Goal: Task Accomplishment & Management: Use online tool/utility

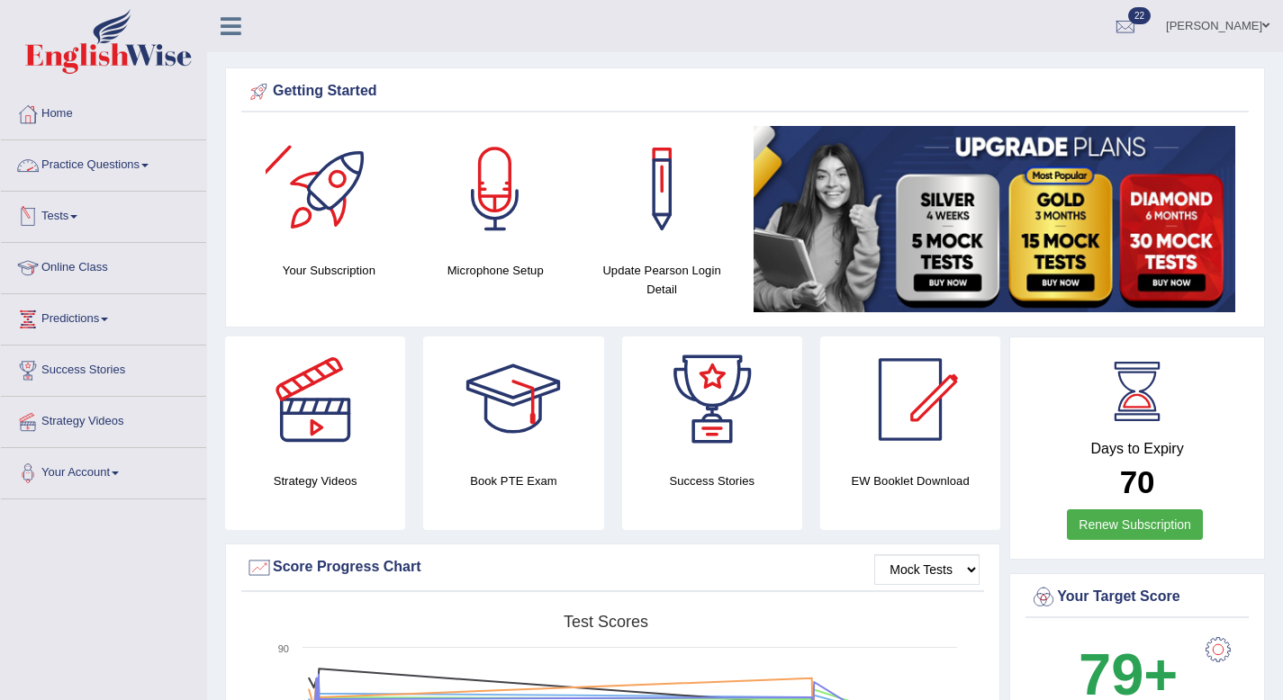
click at [77, 217] on span at bounding box center [73, 217] width 7 height 4
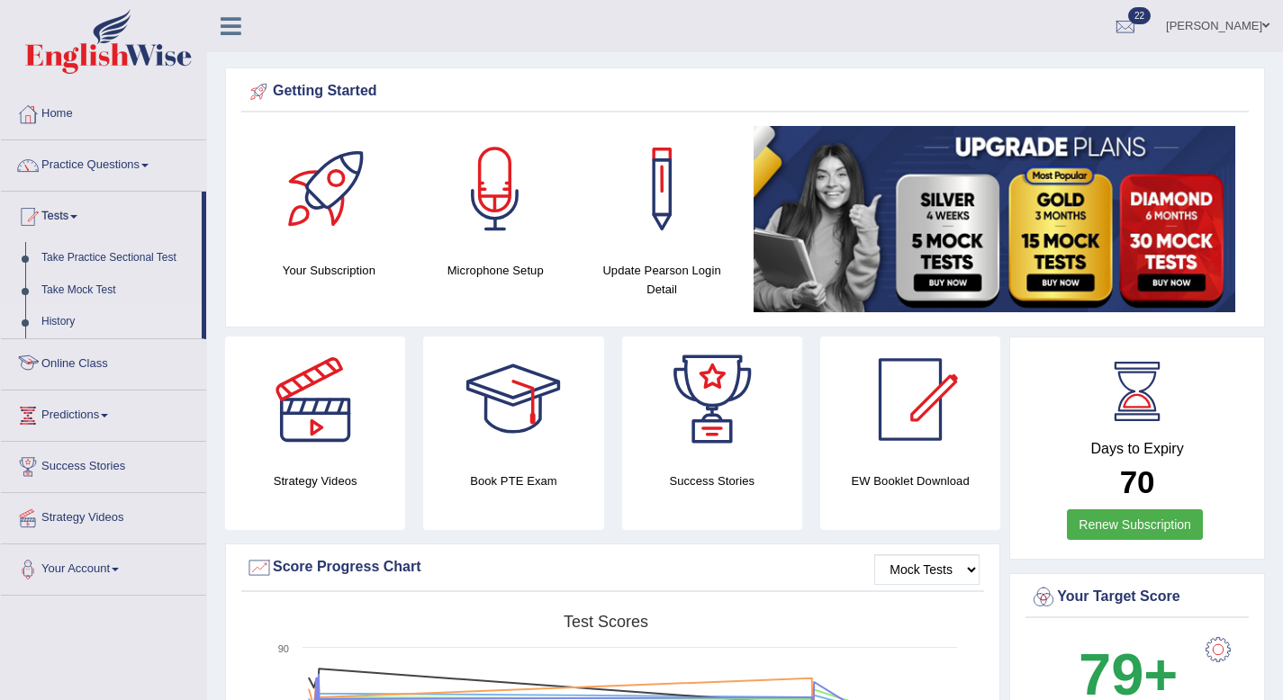
click at [65, 327] on link "History" at bounding box center [117, 322] width 168 height 32
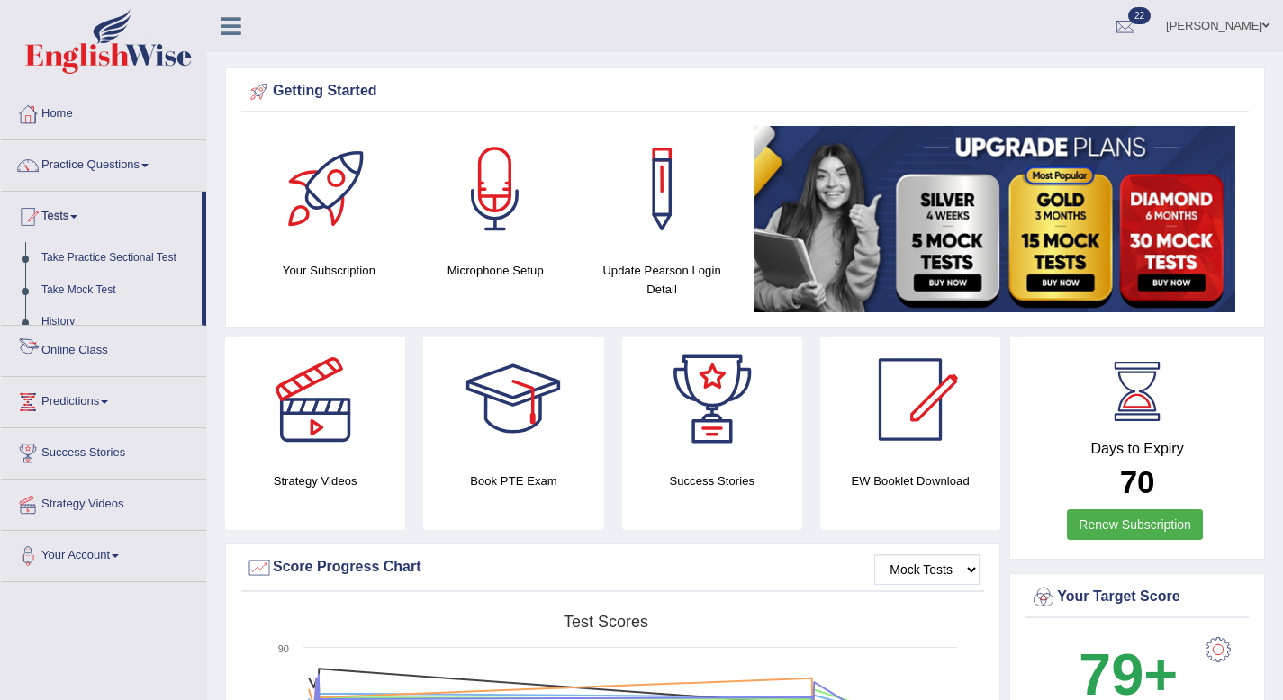
click at [65, 327] on ul "Home Practice Questions Speaking Practice Read Aloud Repeat Sentence Describe I…" at bounding box center [103, 335] width 205 height 493
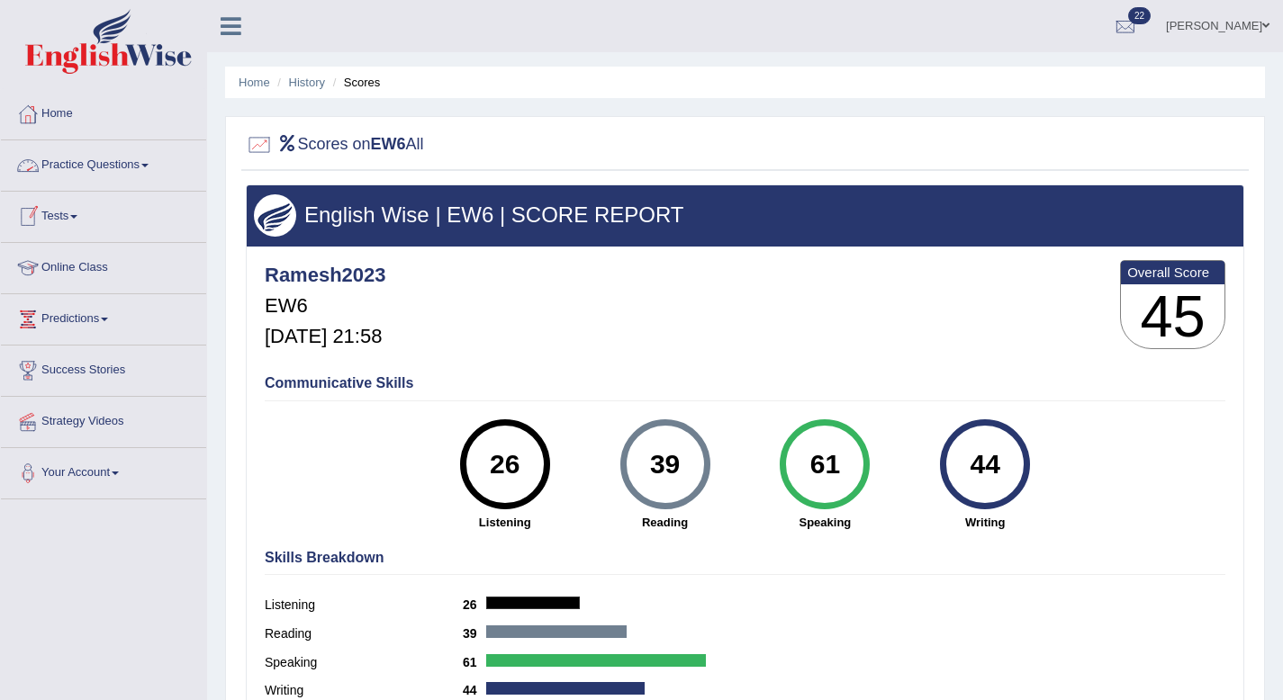
click at [155, 160] on link "Practice Questions" at bounding box center [103, 162] width 205 height 45
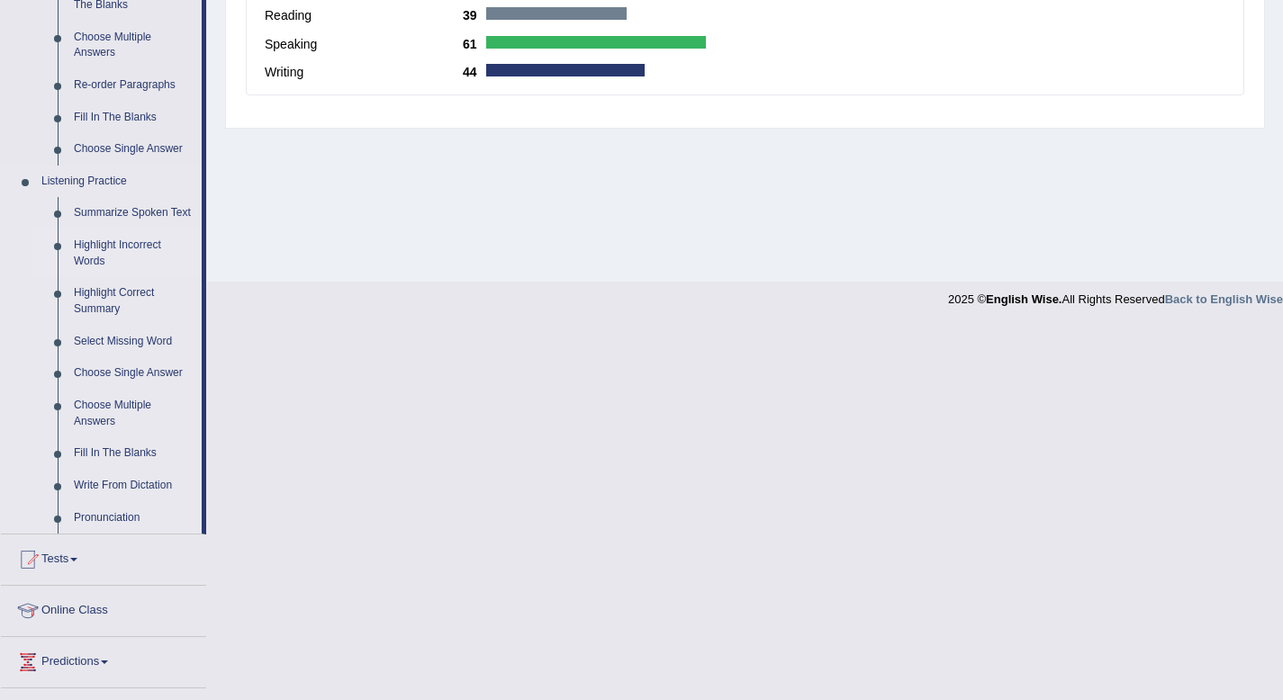
scroll to position [778, 0]
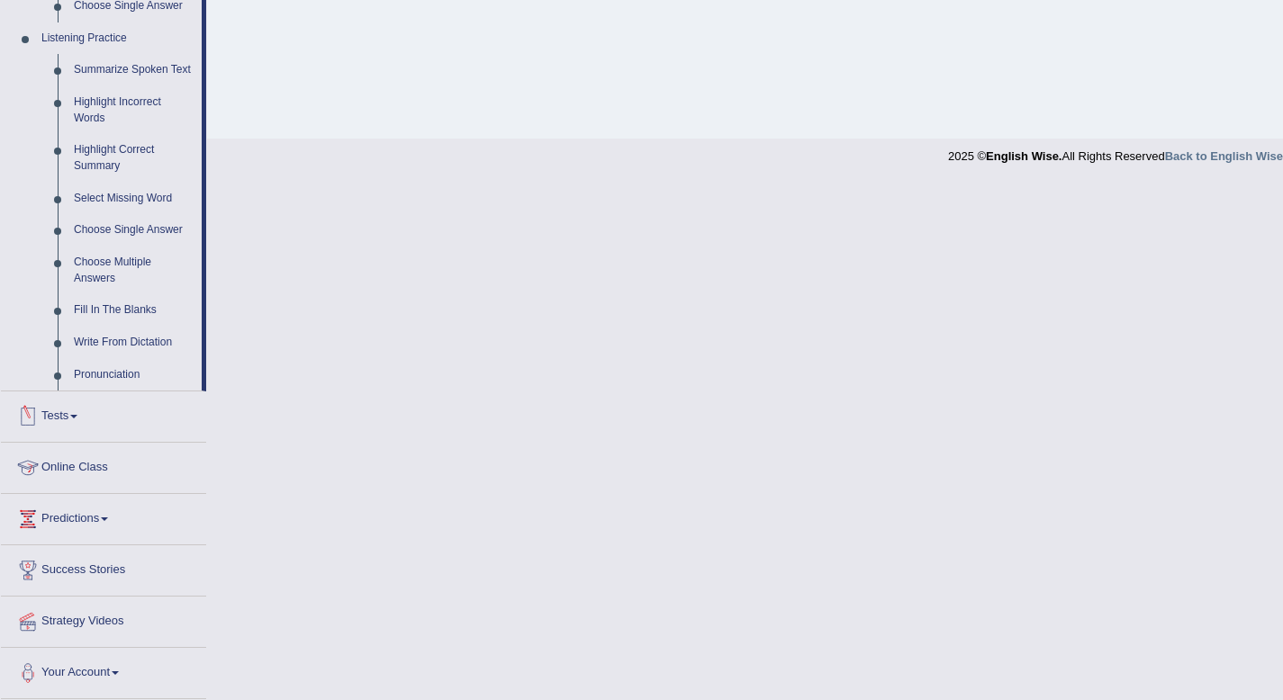
click at [77, 417] on span at bounding box center [73, 417] width 7 height 4
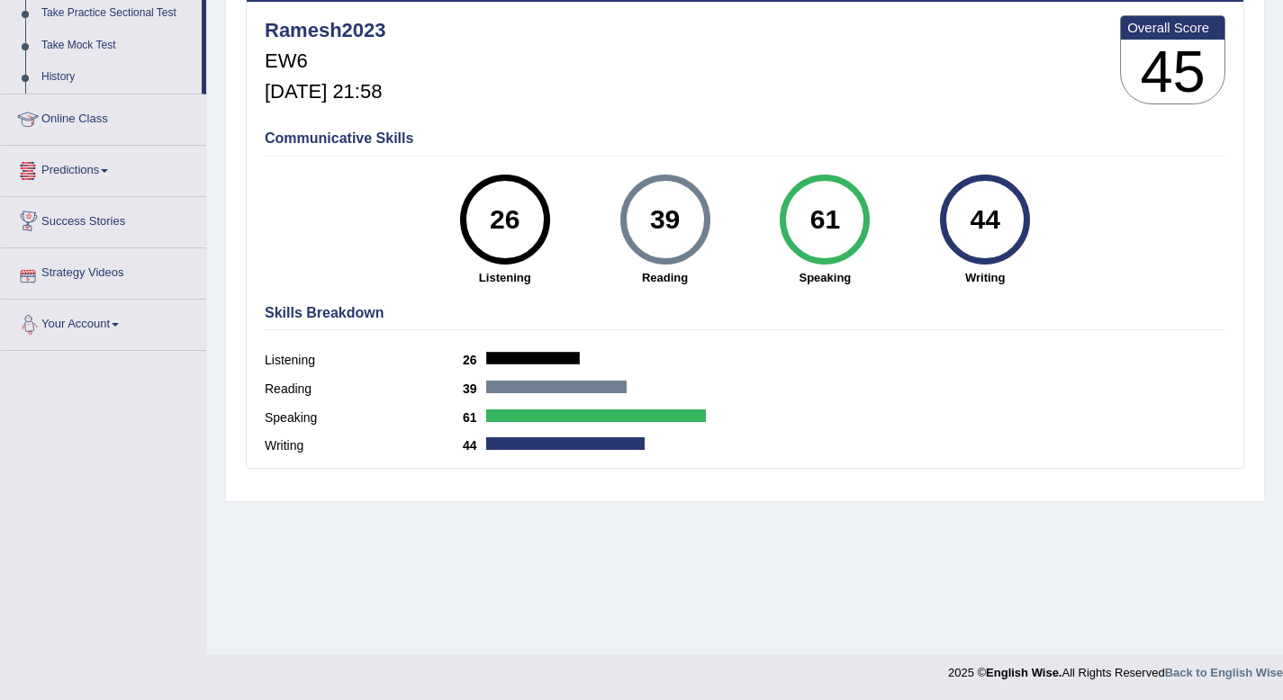
scroll to position [216, 0]
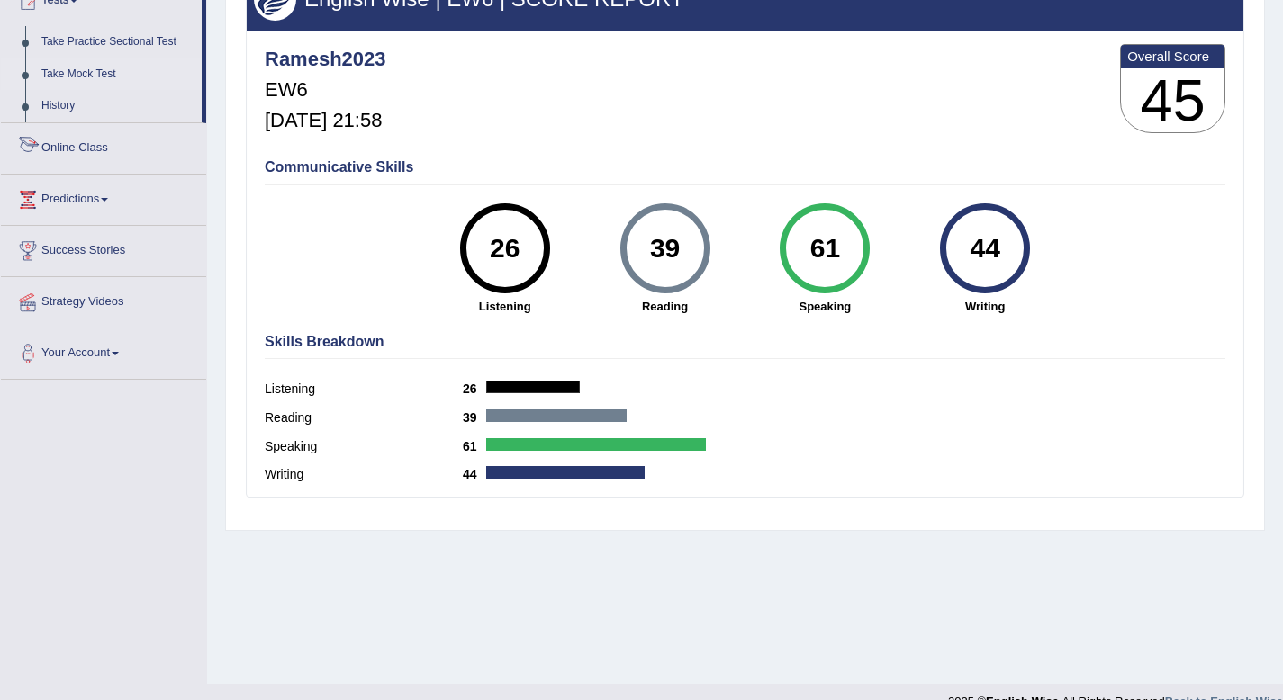
click at [98, 71] on link "Take Mock Test" at bounding box center [117, 75] width 168 height 32
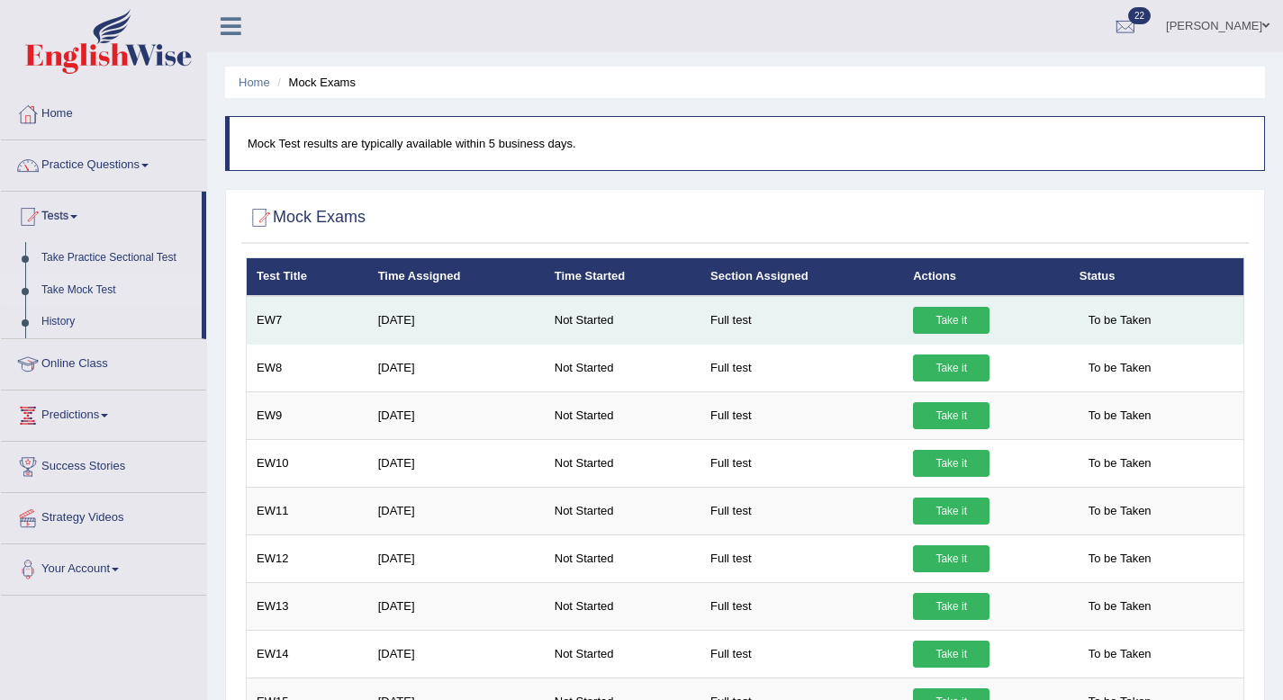
click at [944, 323] on link "Take it" at bounding box center [951, 320] width 77 height 27
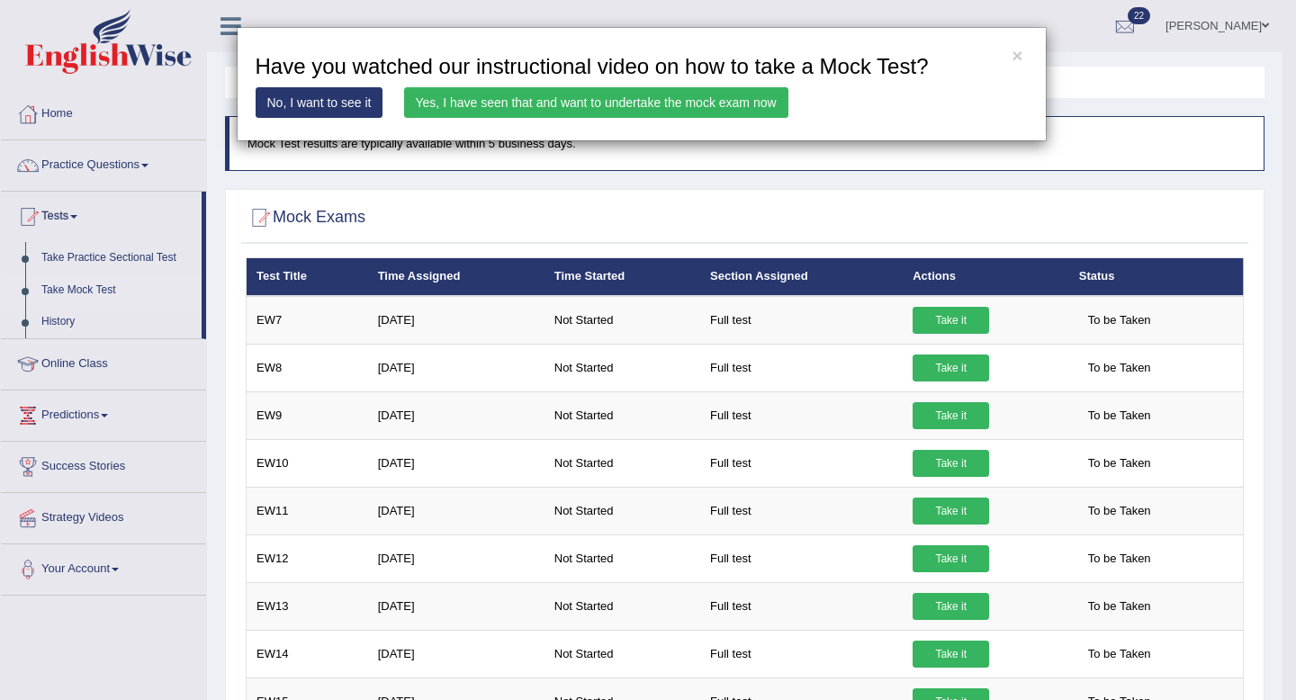
click at [670, 104] on link "Yes, I have seen that and want to undertake the mock exam now" at bounding box center [596, 102] width 384 height 31
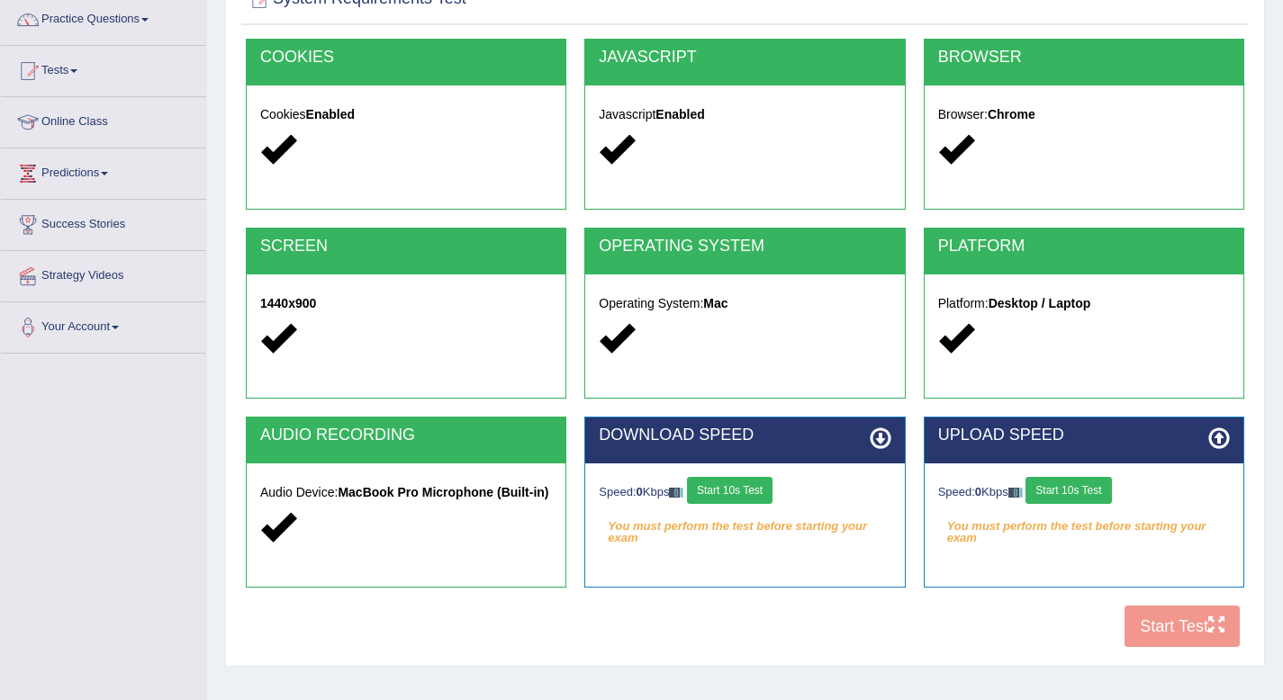
scroll to position [245, 0]
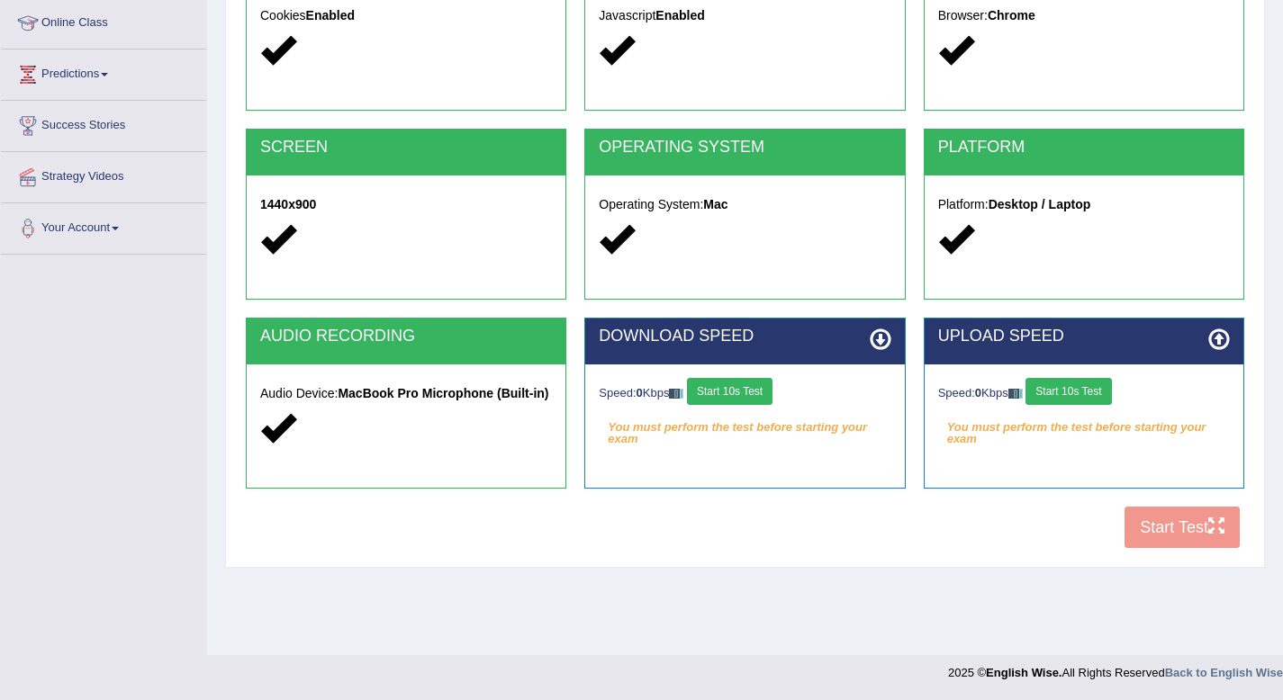
click at [1153, 520] on div "COOKIES Cookies Enabled JAVASCRIPT Javascript Enabled BROWSER Browser: Chrome S…" at bounding box center [744, 249] width 1007 height 618
click at [816, 495] on div "DOWNLOAD SPEED Speed: 0 Kbps Start 10s Test You must perform the test before st…" at bounding box center [744, 412] width 338 height 189
click at [811, 495] on div "DOWNLOAD SPEED Speed: 0 Kbps Start 10s Test You must perform the test before st…" at bounding box center [744, 412] width 338 height 189
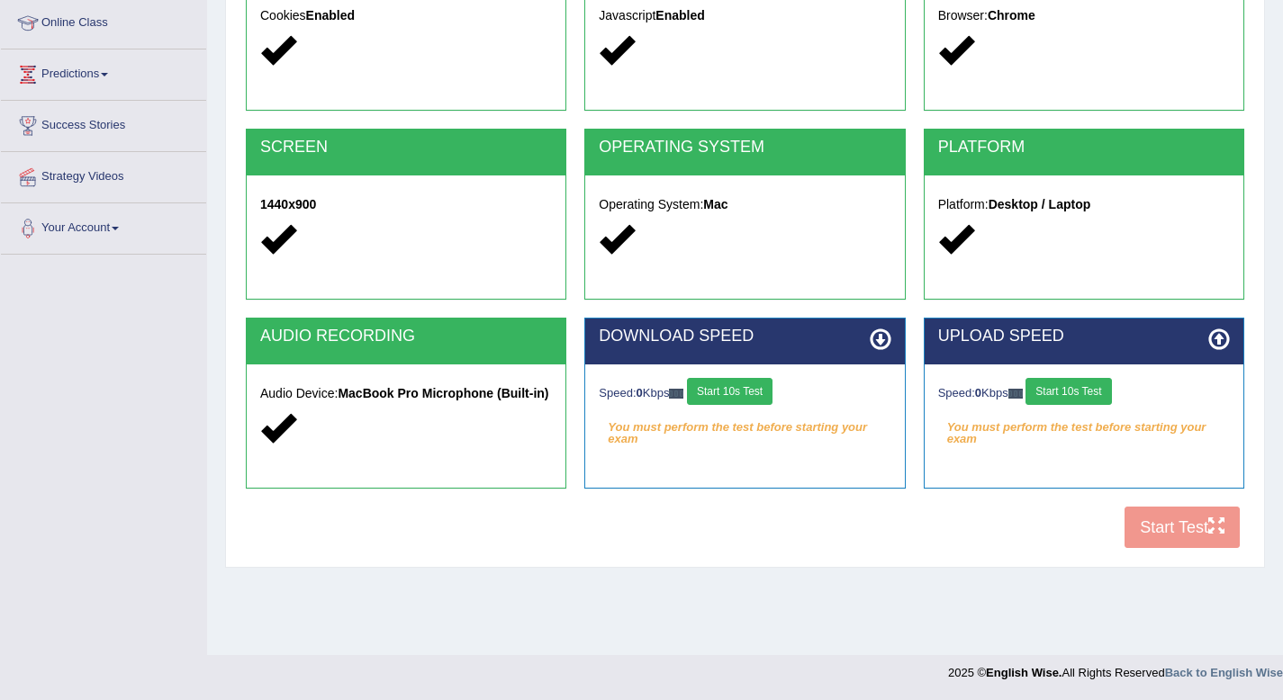
click at [791, 483] on div "DOWNLOAD SPEED Speed: 0 Kbps Start 10s Test You must perform the test before st…" at bounding box center [744, 403] width 320 height 171
click at [791, 484] on div "DOWNLOAD SPEED Speed: 0 Kbps Start 10s Test You must perform the test before st…" at bounding box center [744, 403] width 320 height 171
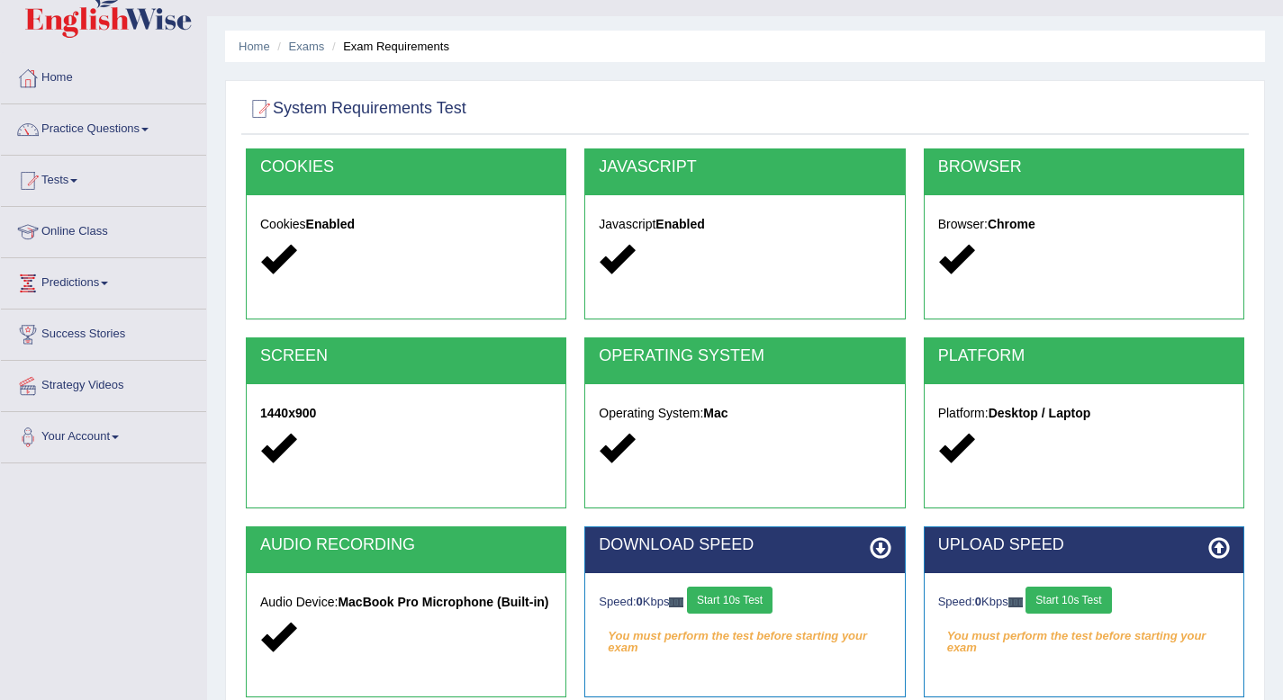
scroll to position [72, 0]
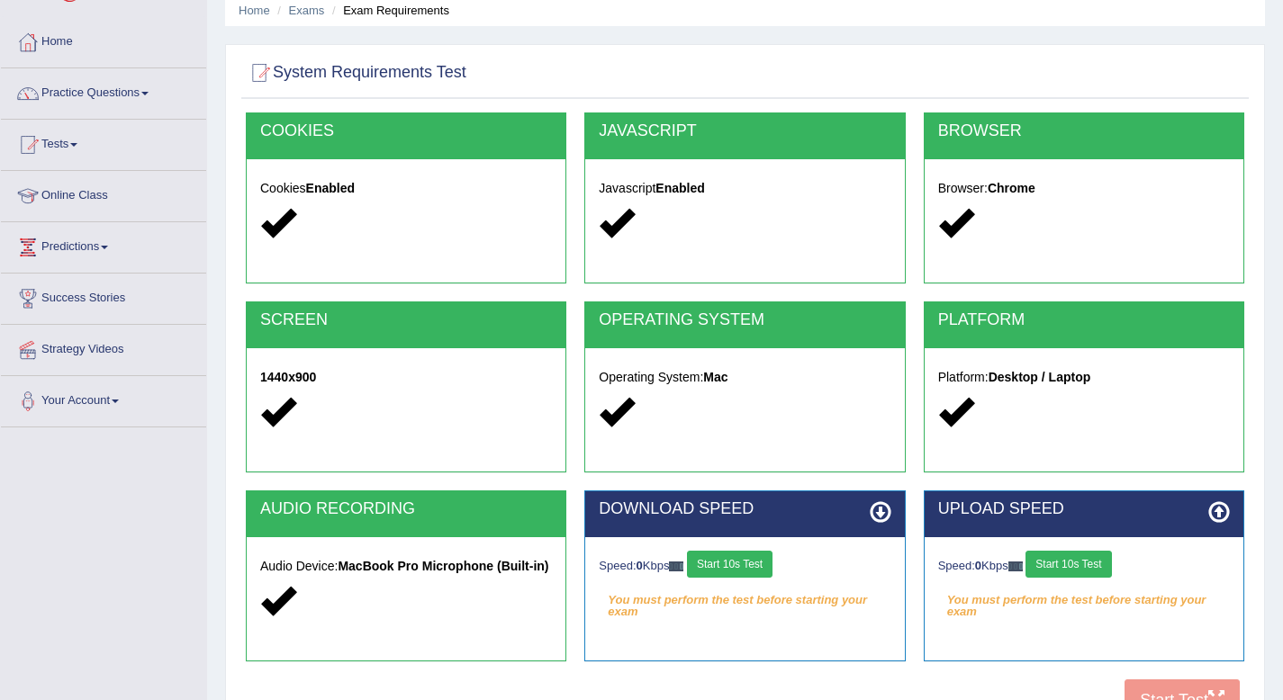
click at [769, 563] on button "Start 10s Test" at bounding box center [730, 564] width 86 height 27
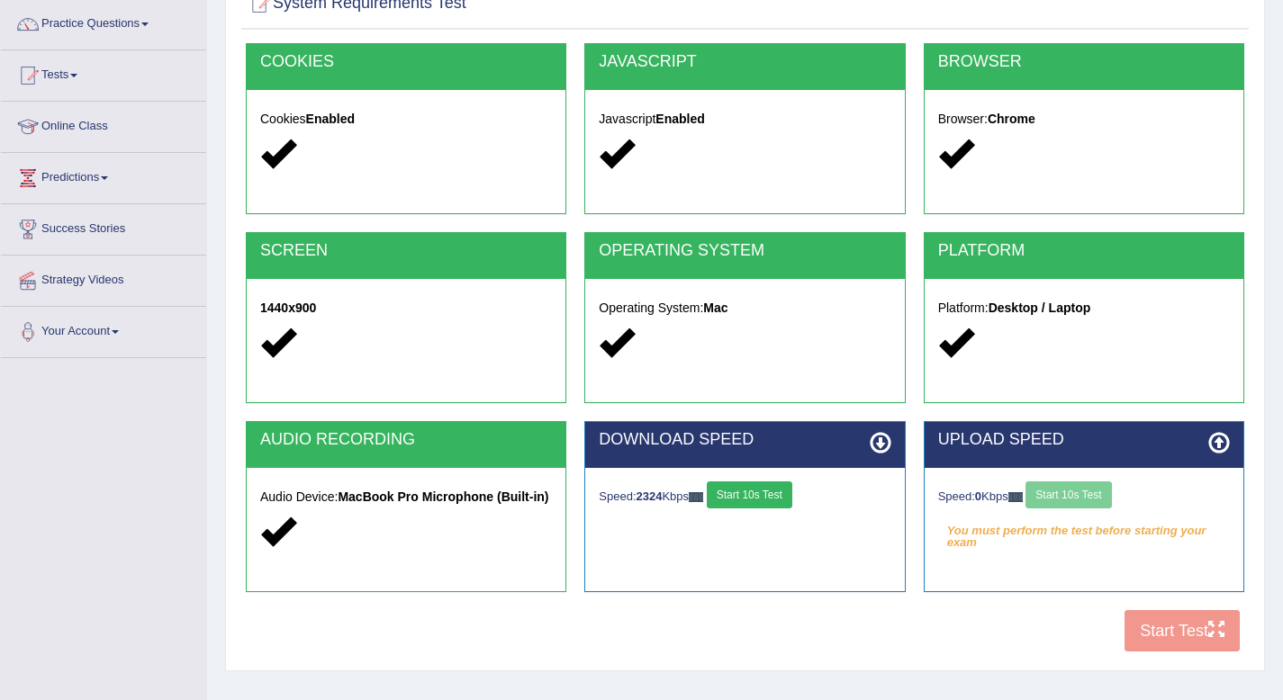
scroll to position [245, 0]
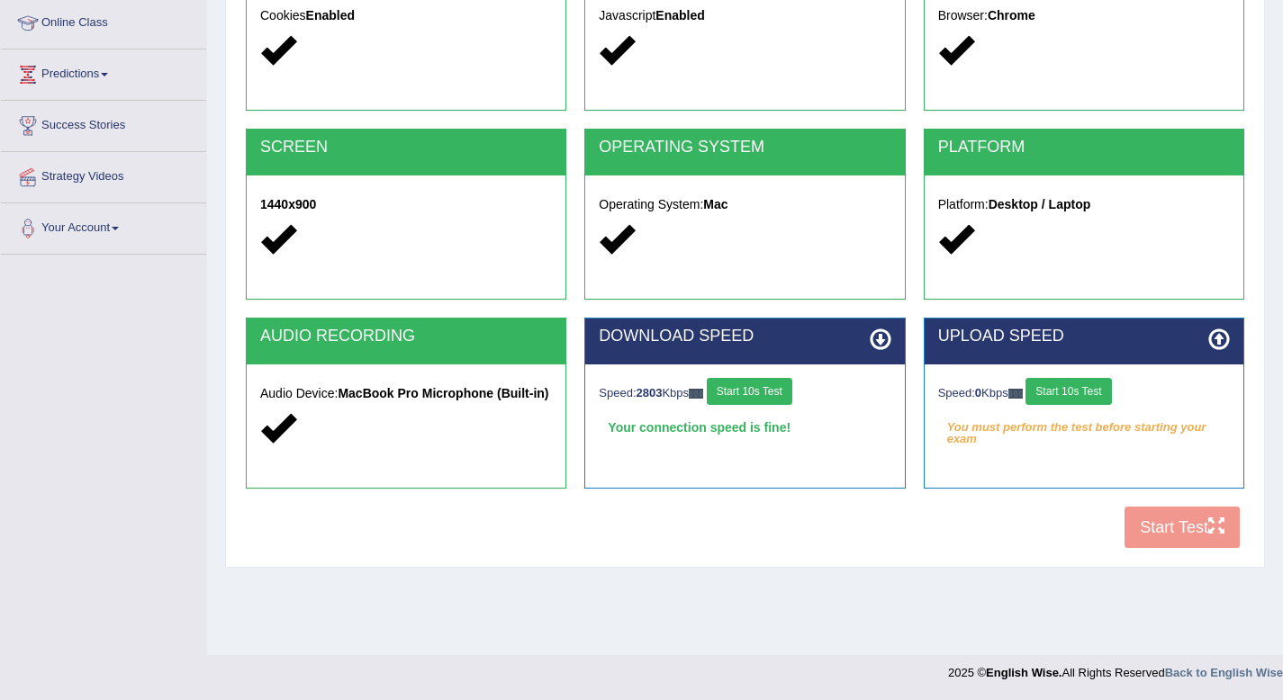
click at [1082, 394] on button "Start 10s Test" at bounding box center [1068, 391] width 86 height 27
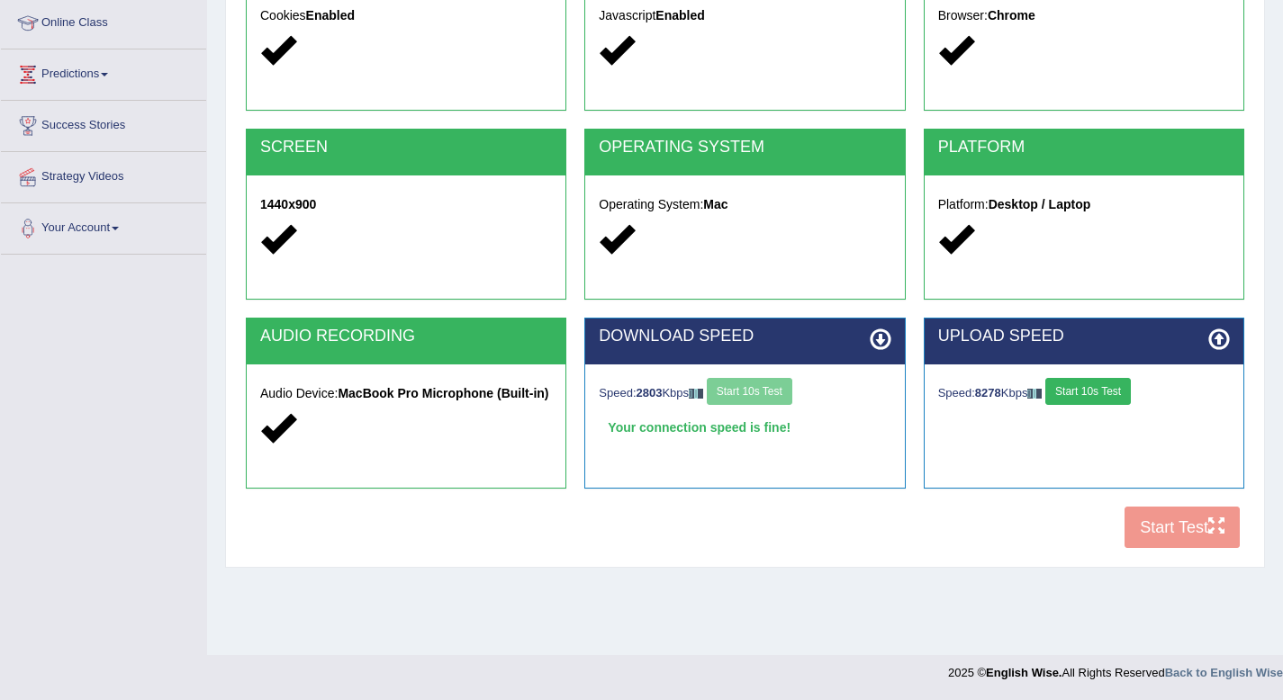
click at [1151, 538] on div "COOKIES Cookies Enabled JAVASCRIPT Javascript Enabled BROWSER Browser: Chrome S…" at bounding box center [744, 249] width 1007 height 618
click at [1131, 392] on button "Start 10s Test" at bounding box center [1088, 391] width 86 height 27
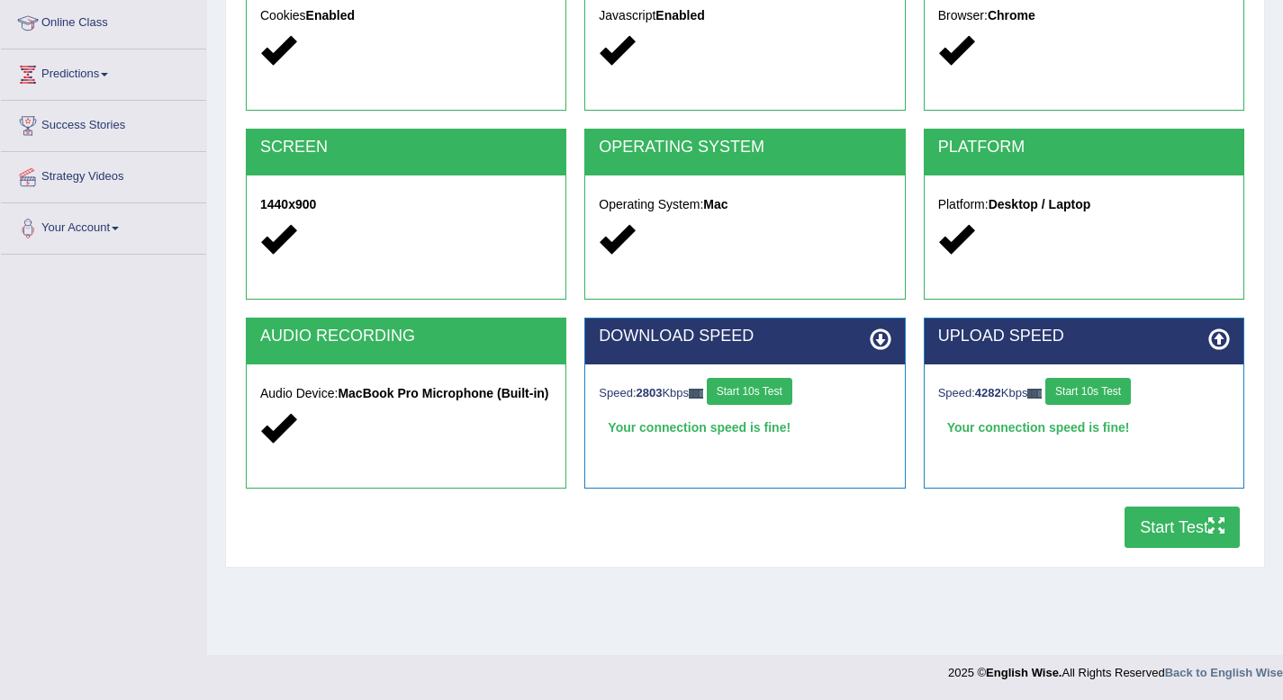
click at [1163, 541] on button "Start Test" at bounding box center [1181, 527] width 115 height 41
